Goal: Navigation & Orientation: Find specific page/section

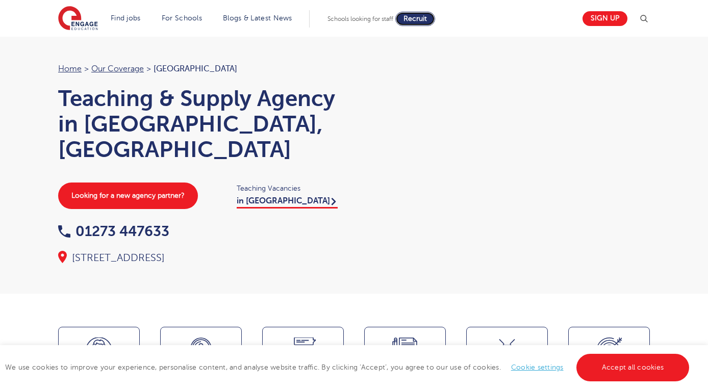
click at [417, 20] on span "Recruit" at bounding box center [414, 19] width 23 height 8
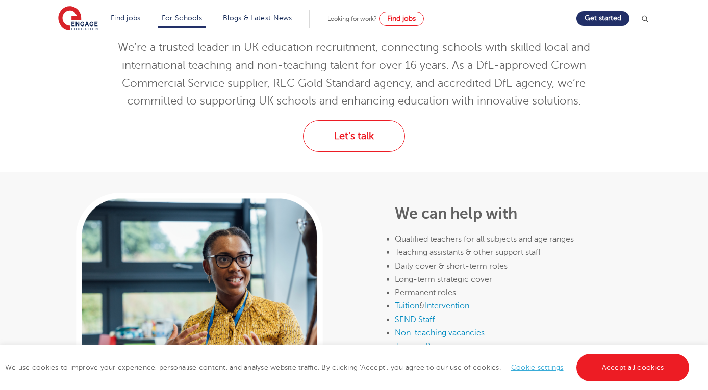
scroll to position [353, 0]
